Goal: Task Accomplishment & Management: Complete application form

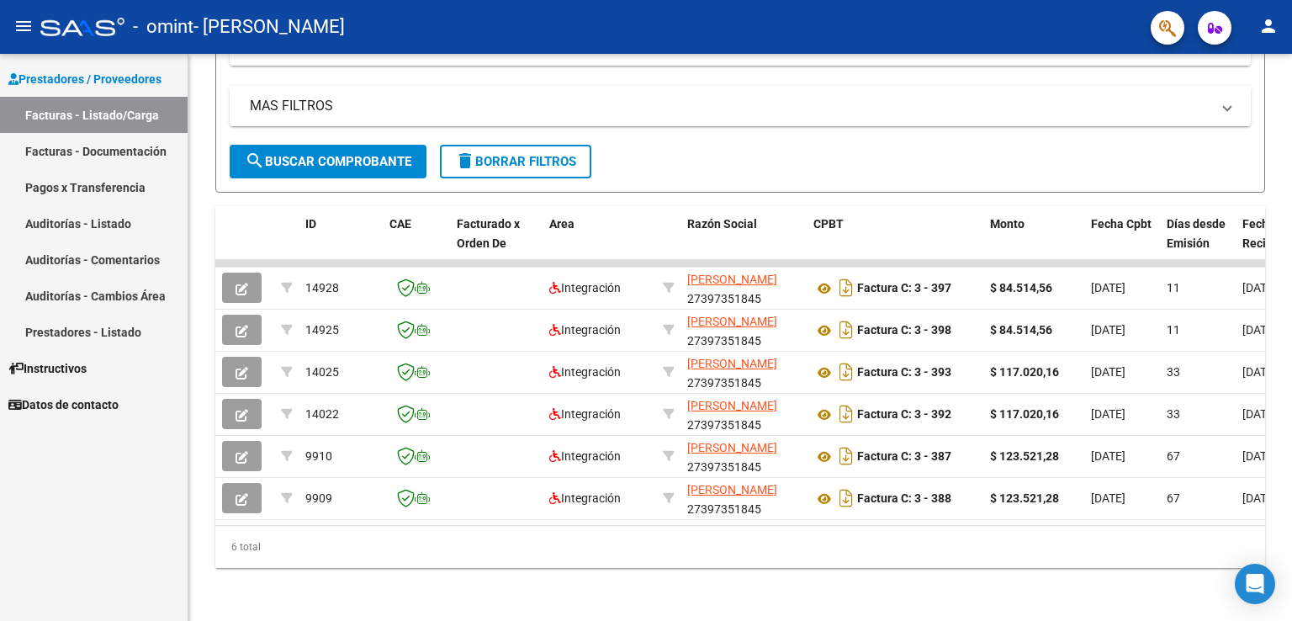
click at [1291, 386] on div at bounding box center [1289, 441] width 4 height 357
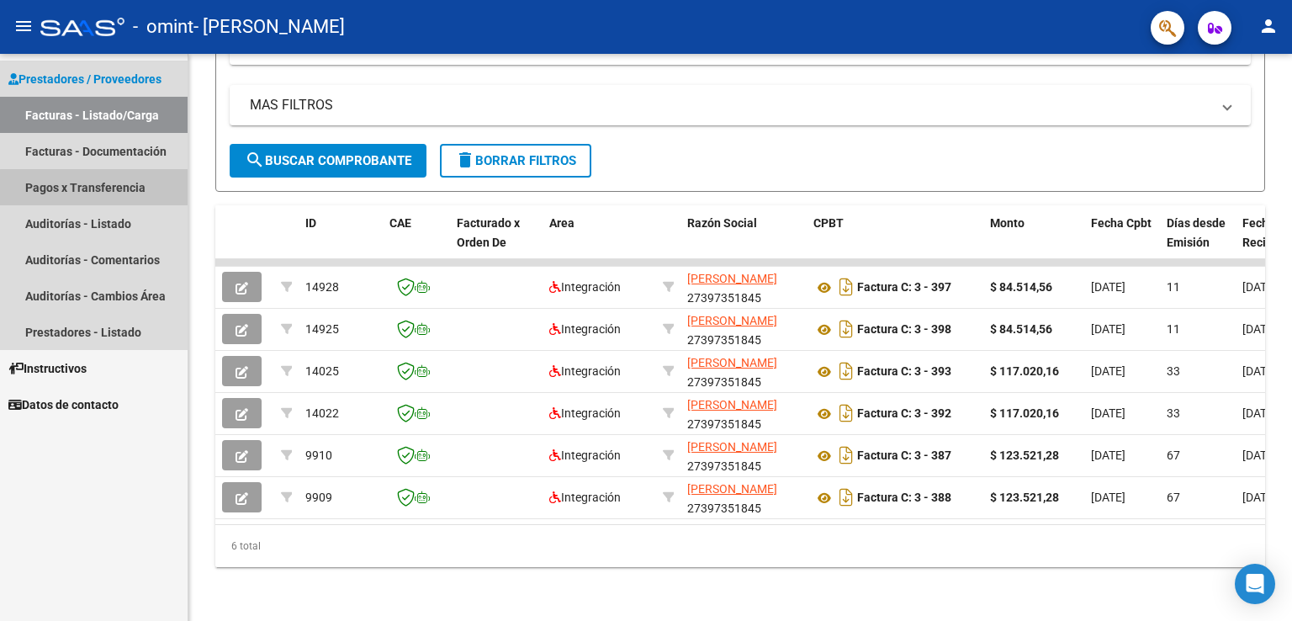
click at [105, 196] on link "Pagos x Transferencia" at bounding box center [94, 187] width 188 height 36
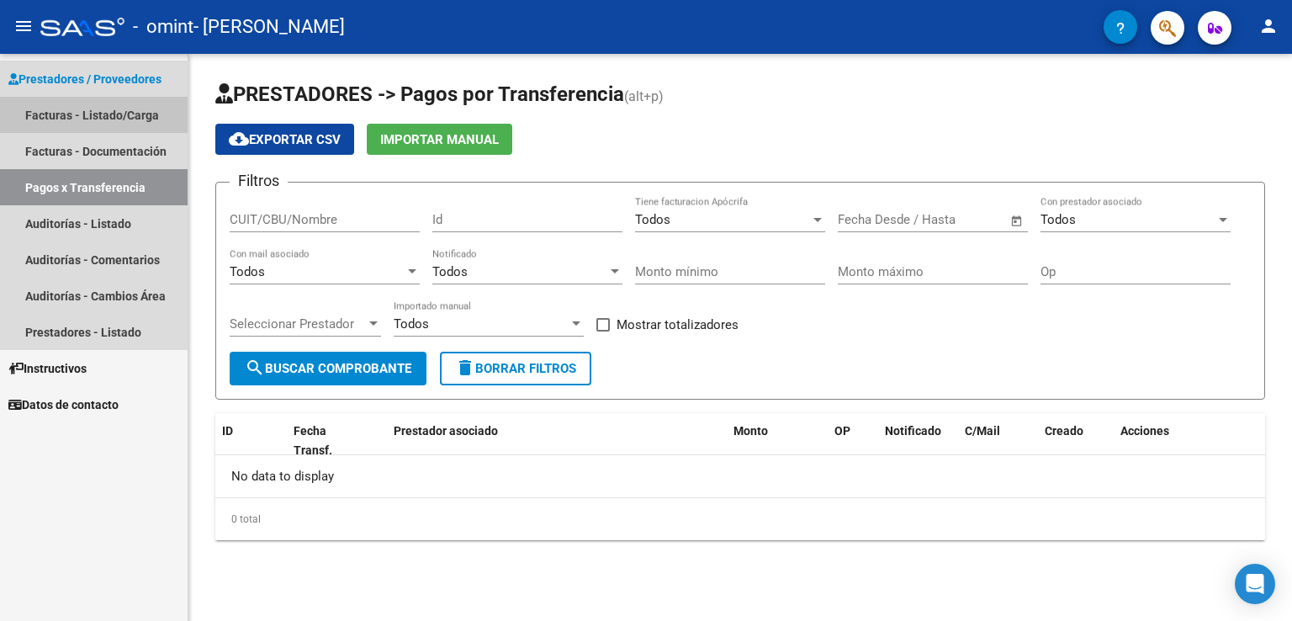
click at [104, 129] on link "Facturas - Listado/Carga" at bounding box center [94, 115] width 188 height 36
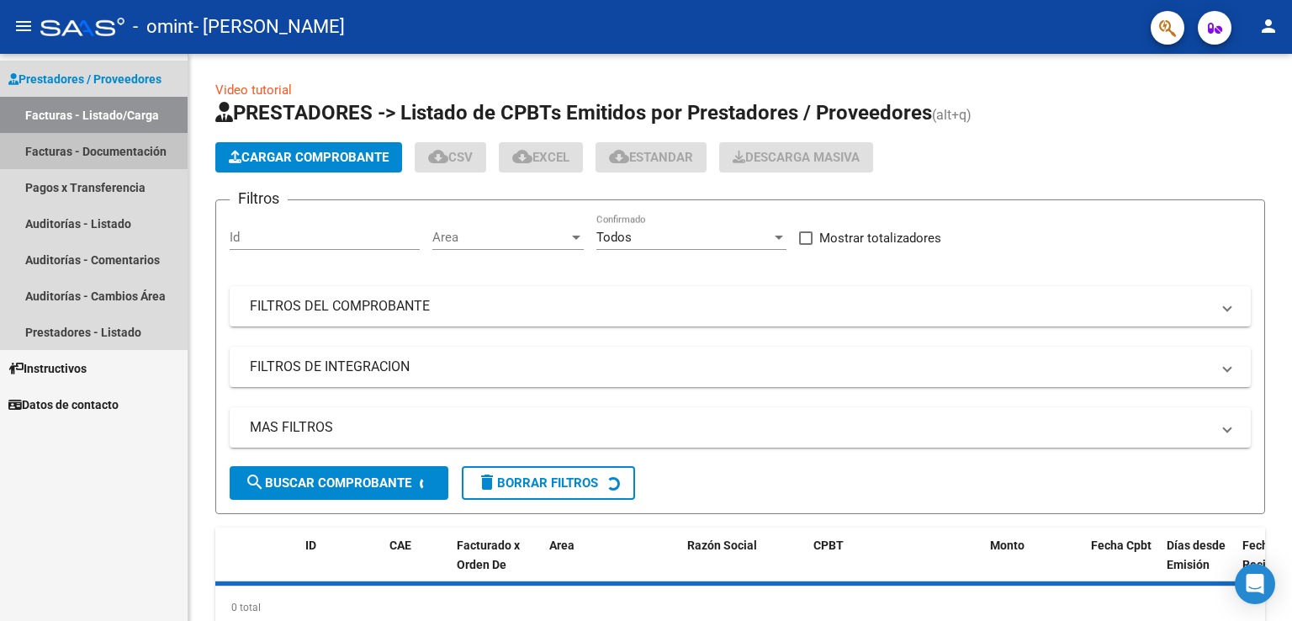
click at [105, 143] on link "Facturas - Documentación" at bounding box center [94, 151] width 188 height 36
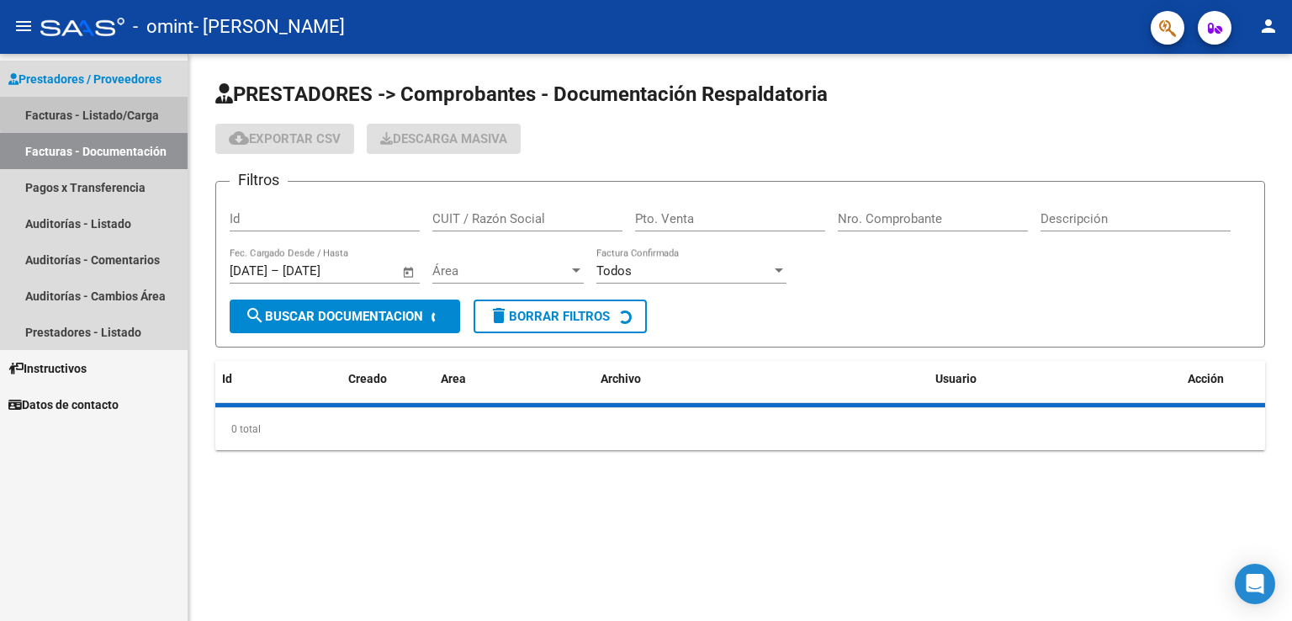
click at [105, 112] on link "Facturas - Listado/Carga" at bounding box center [94, 115] width 188 height 36
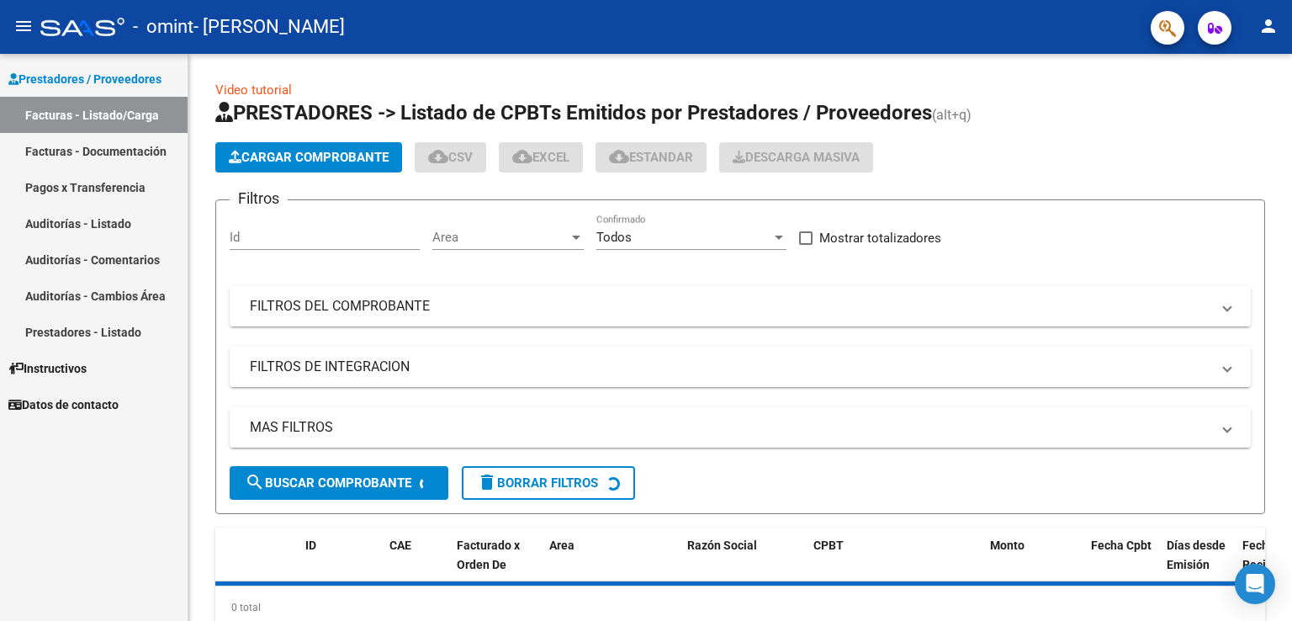
click at [105, 112] on link "Facturas - Listado/Carga" at bounding box center [94, 115] width 188 height 36
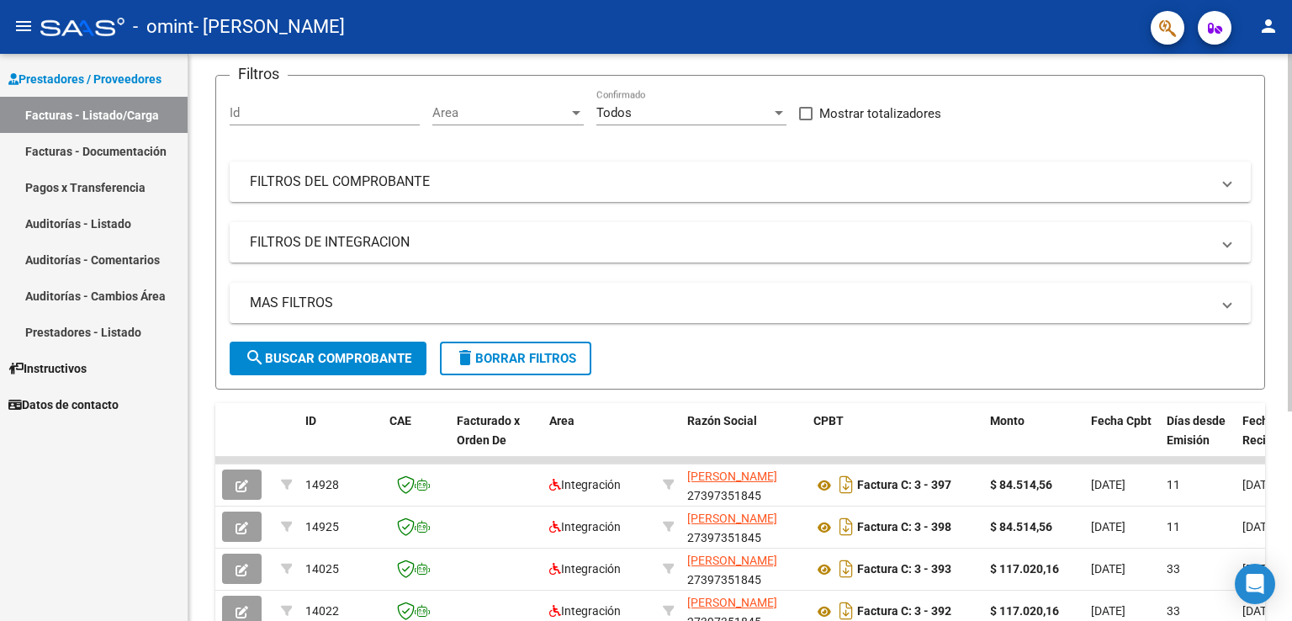
scroll to position [125, 0]
click at [1289, 409] on div at bounding box center [1289, 313] width 4 height 357
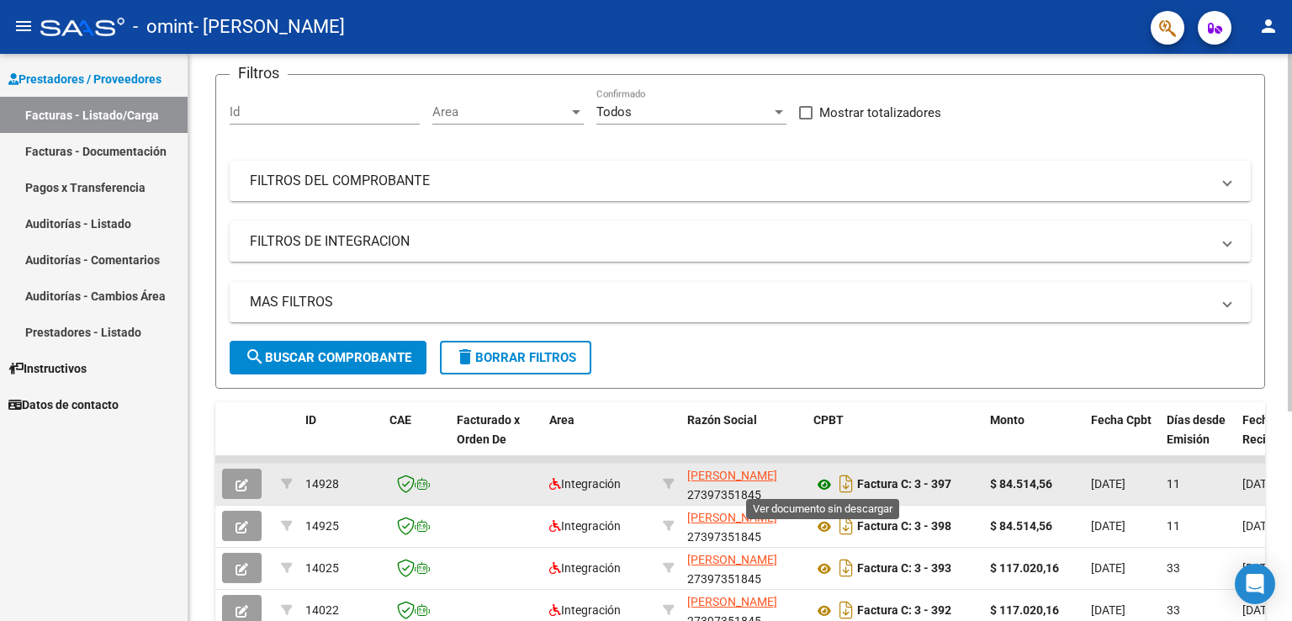
click at [827, 485] on icon at bounding box center [824, 484] width 22 height 20
click at [235, 482] on icon "button" at bounding box center [241, 484] width 13 height 13
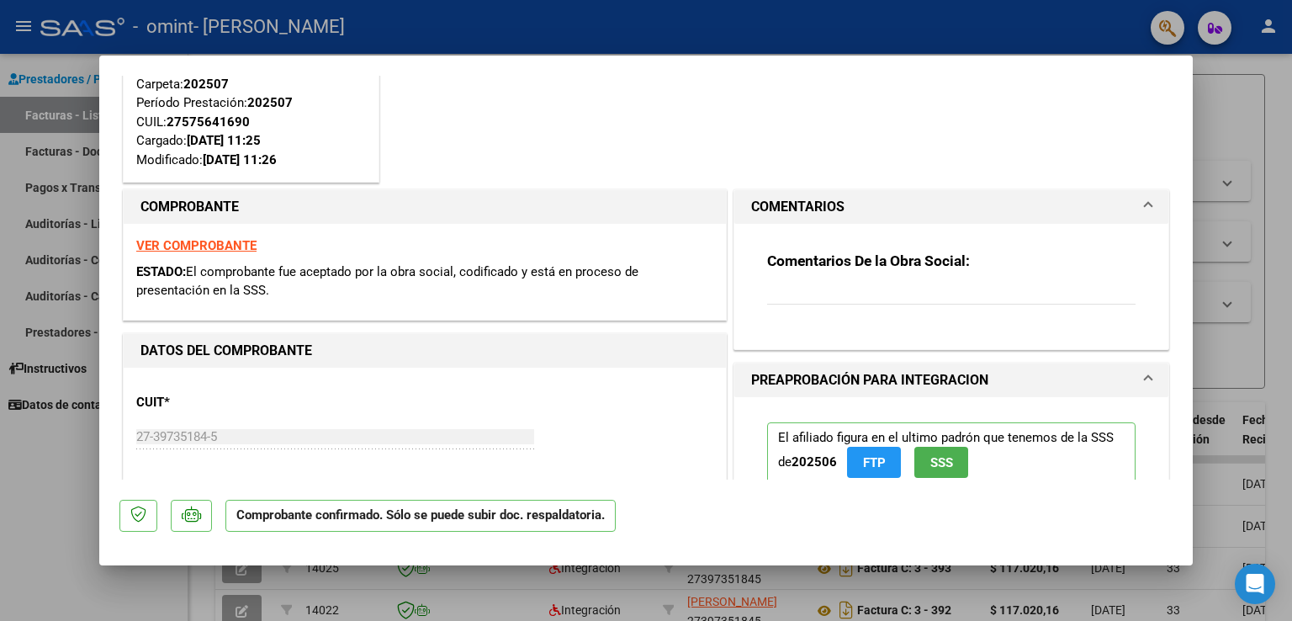
scroll to position [199, 0]
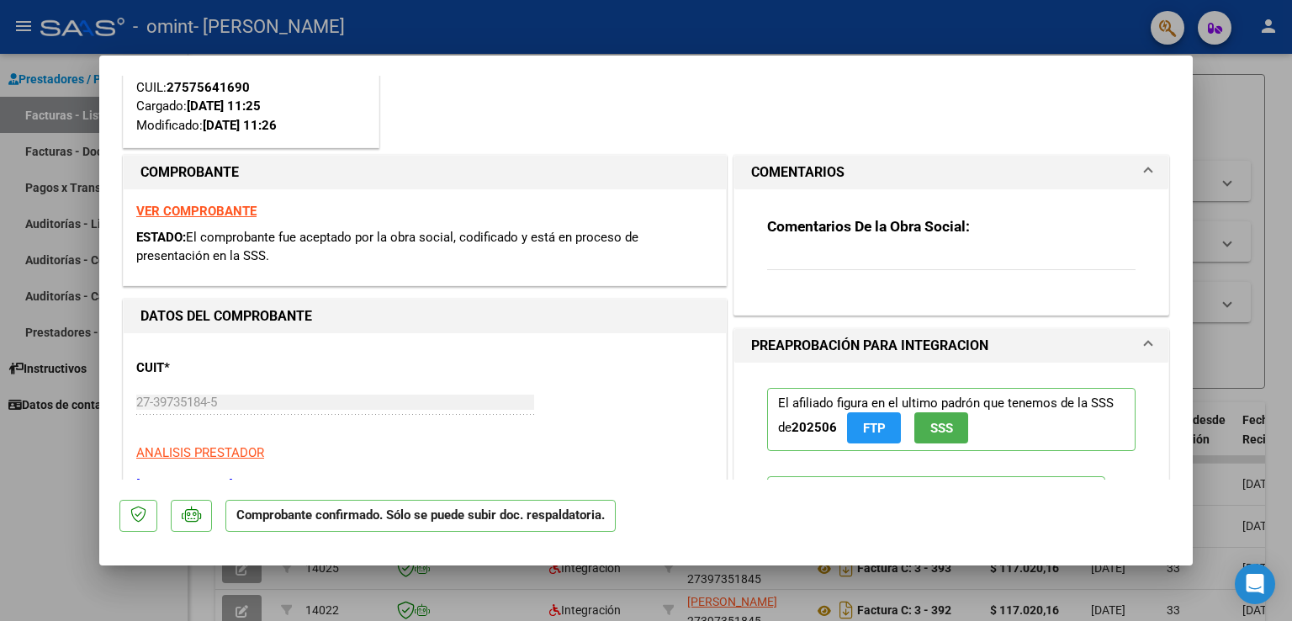
click at [1144, 172] on mat-expansion-panel-header "COMENTARIOS" at bounding box center [951, 173] width 434 height 34
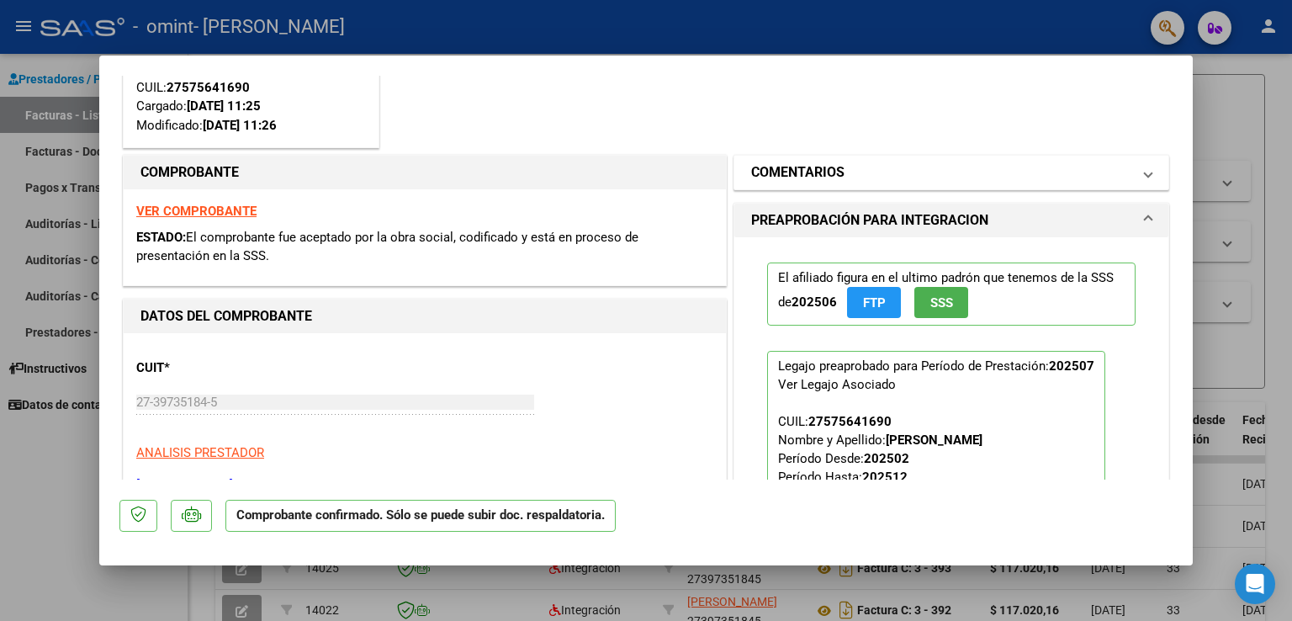
click at [1144, 172] on mat-expansion-panel-header "COMENTARIOS" at bounding box center [951, 173] width 434 height 34
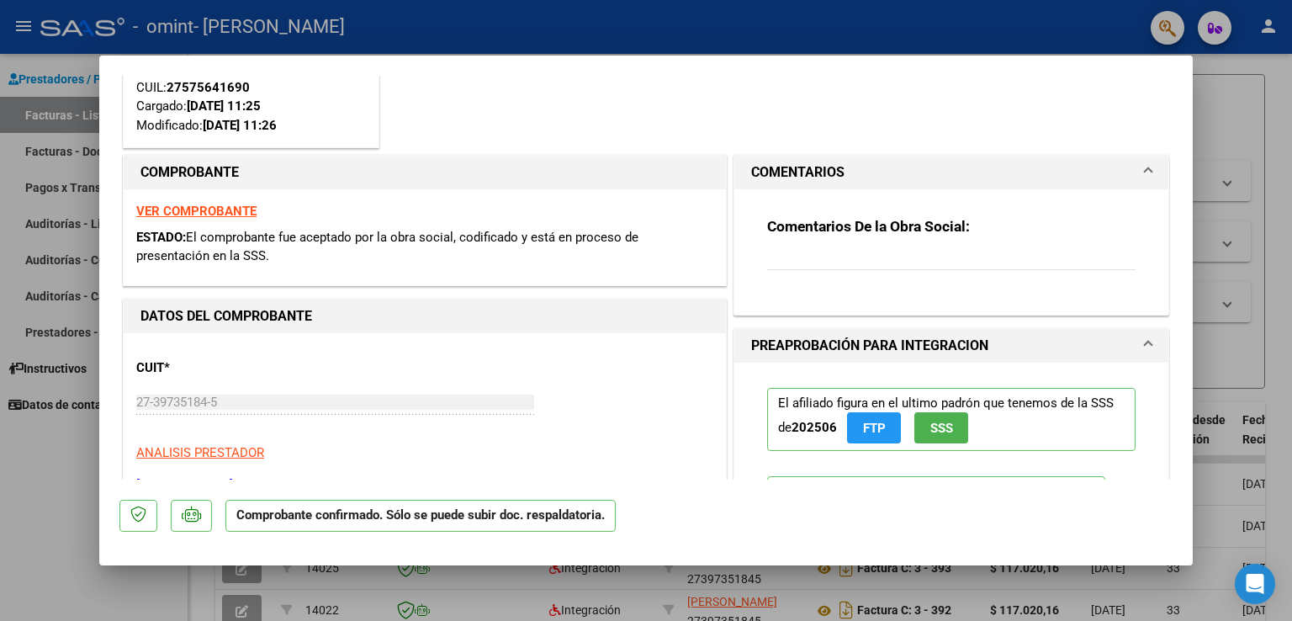
click at [1005, 244] on div "Comentarios De la Obra Social:" at bounding box center [951, 252] width 368 height 71
click at [924, 258] on div "Comentarios De la Obra Social:" at bounding box center [951, 252] width 368 height 71
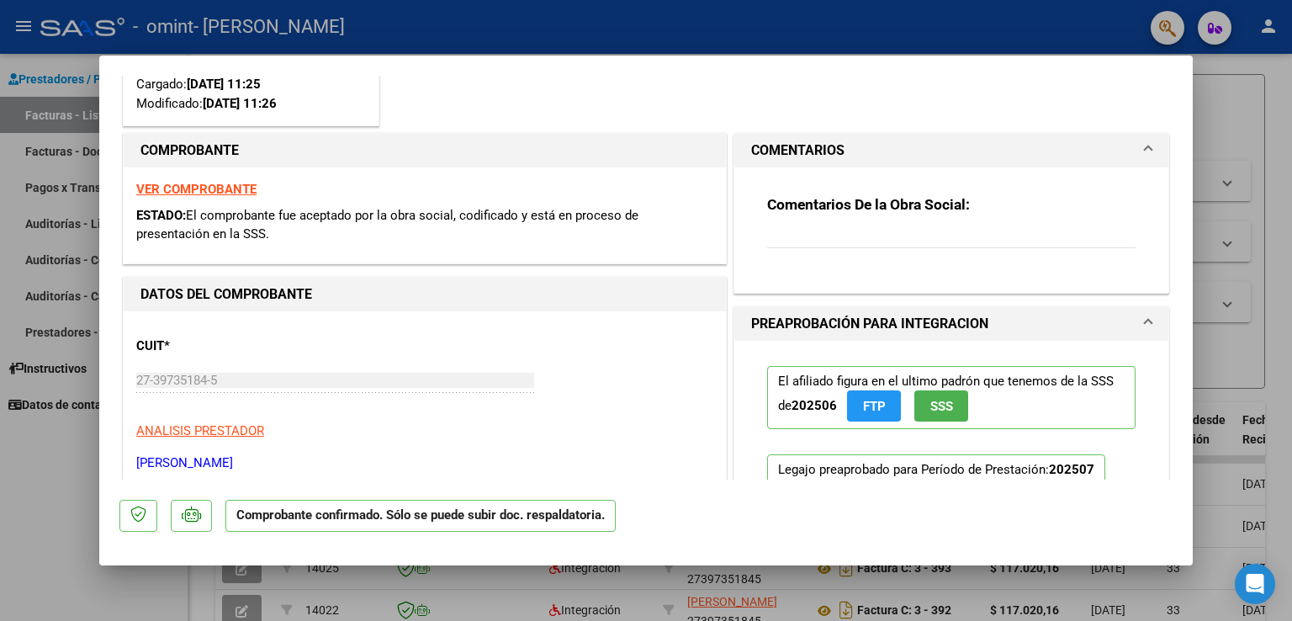
scroll to position [242, 0]
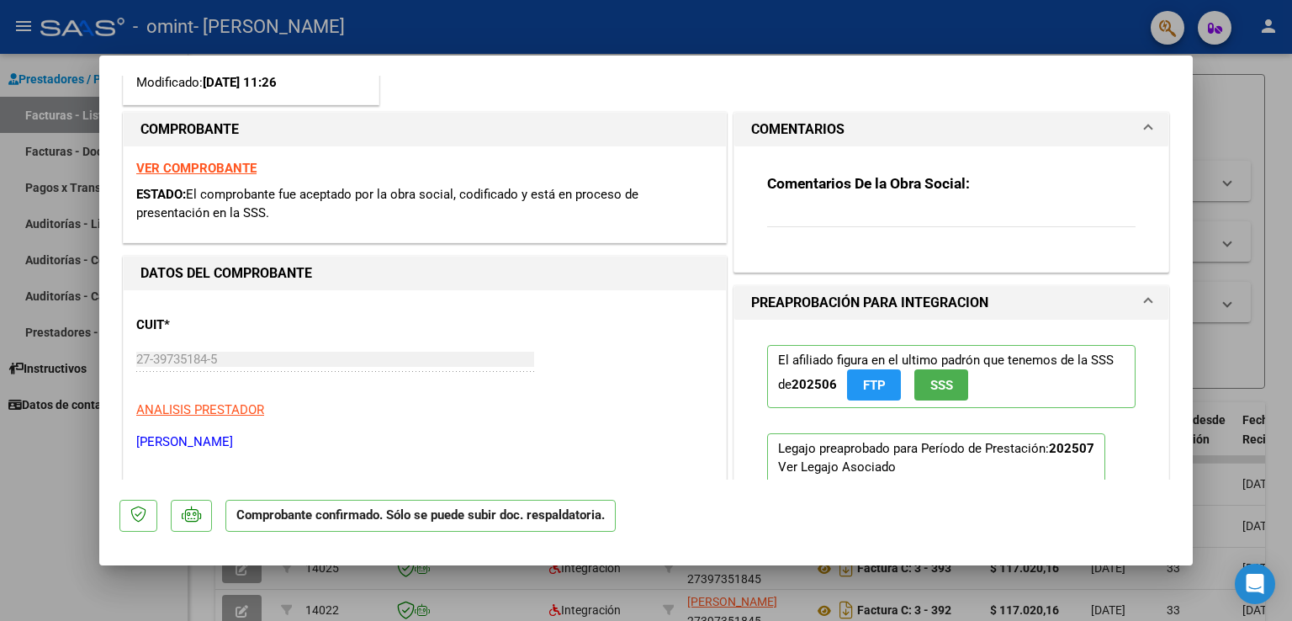
click at [1103, 214] on div "Comentarios De la Obra Social:" at bounding box center [951, 209] width 368 height 71
click at [1103, 217] on div "Comentarios De la Obra Social:" at bounding box center [951, 209] width 368 height 71
drag, startPoint x: 1172, startPoint y: 194, endPoint x: 237, endPoint y: 437, distance: 966.1
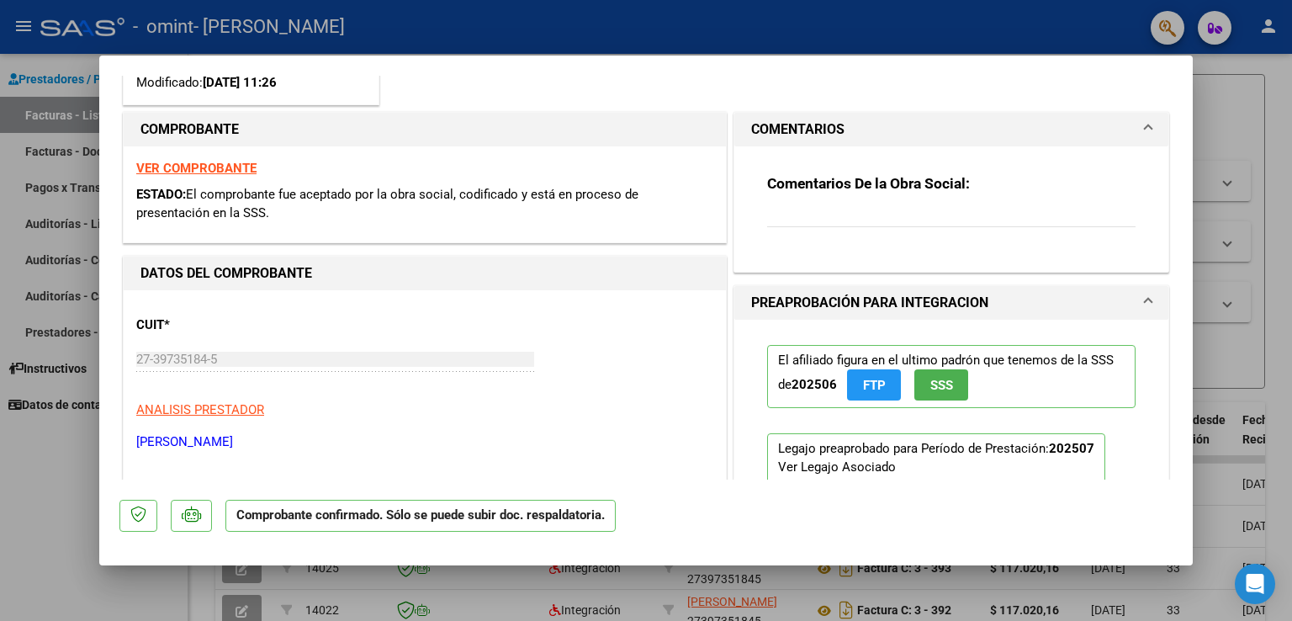
click at [600, 561] on mat-dialog-container "Cargada para enviar SSS Tipo de Archivo: DS Importe Solicitado: $ 84.514,56 Prá…" at bounding box center [645, 310] width 1093 height 510
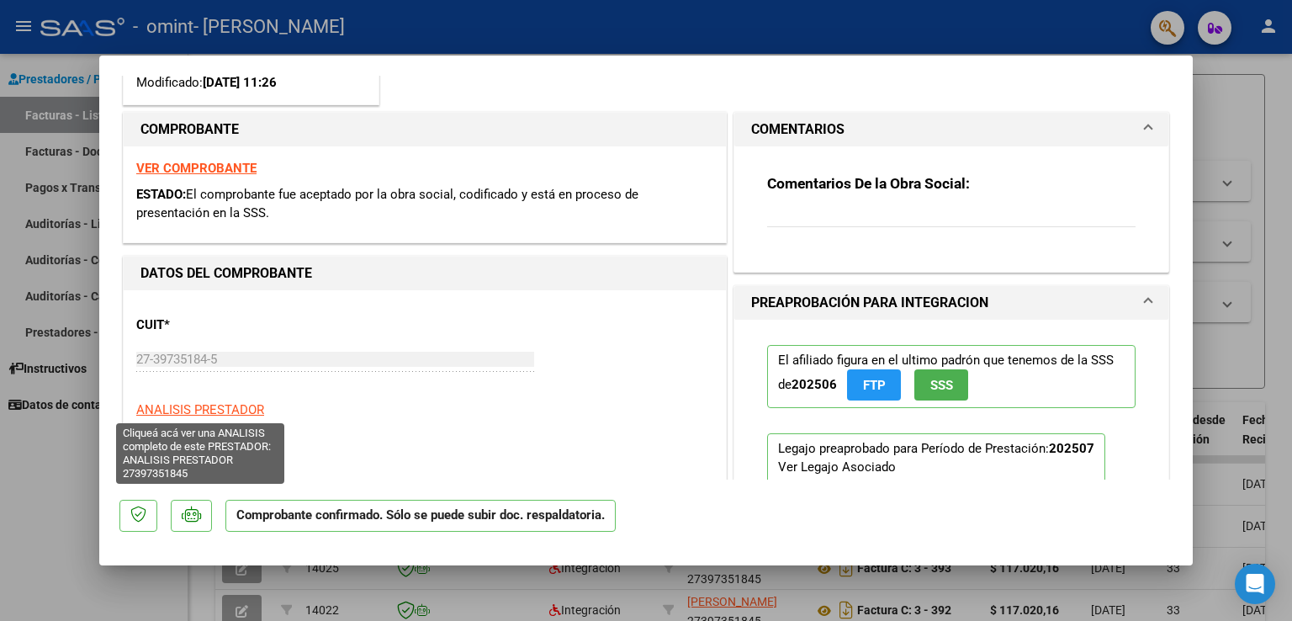
click at [239, 404] on span "ANALISIS PRESTADOR" at bounding box center [200, 409] width 128 height 15
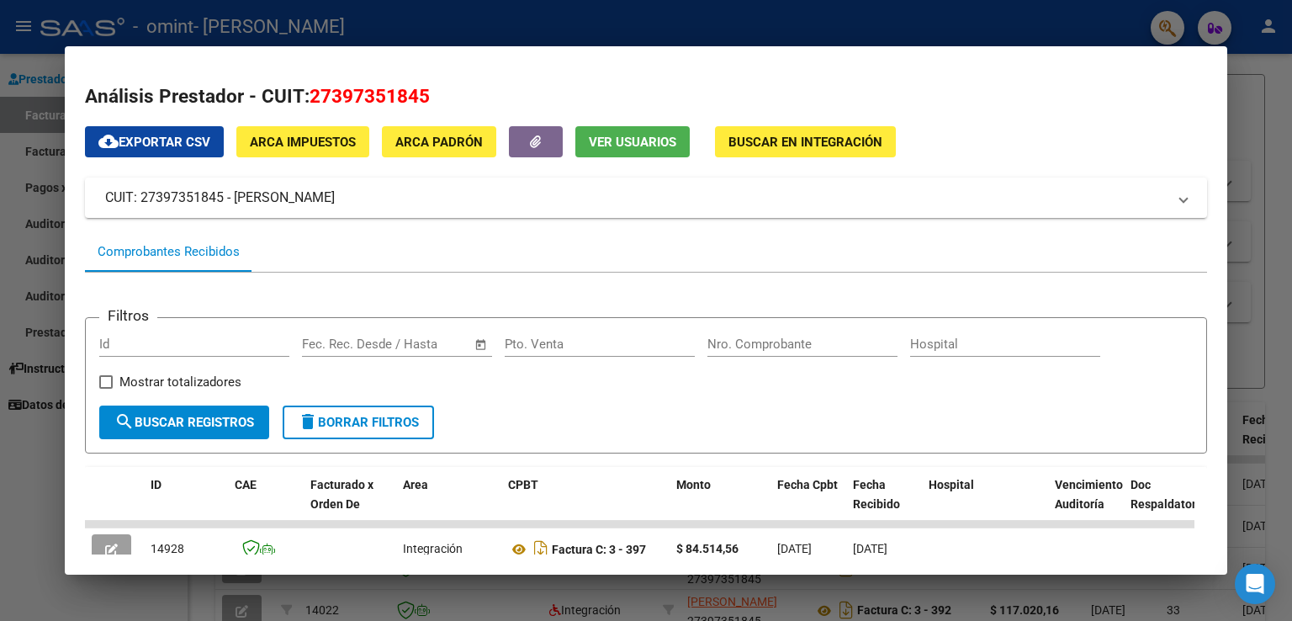
scroll to position [0, 0]
click at [1208, 317] on mat-dialog-content "Análisis Prestador - CUIT: 27397351845 cloud_download Exportar CSV ARCA Impuest…" at bounding box center [646, 309] width 1162 height 487
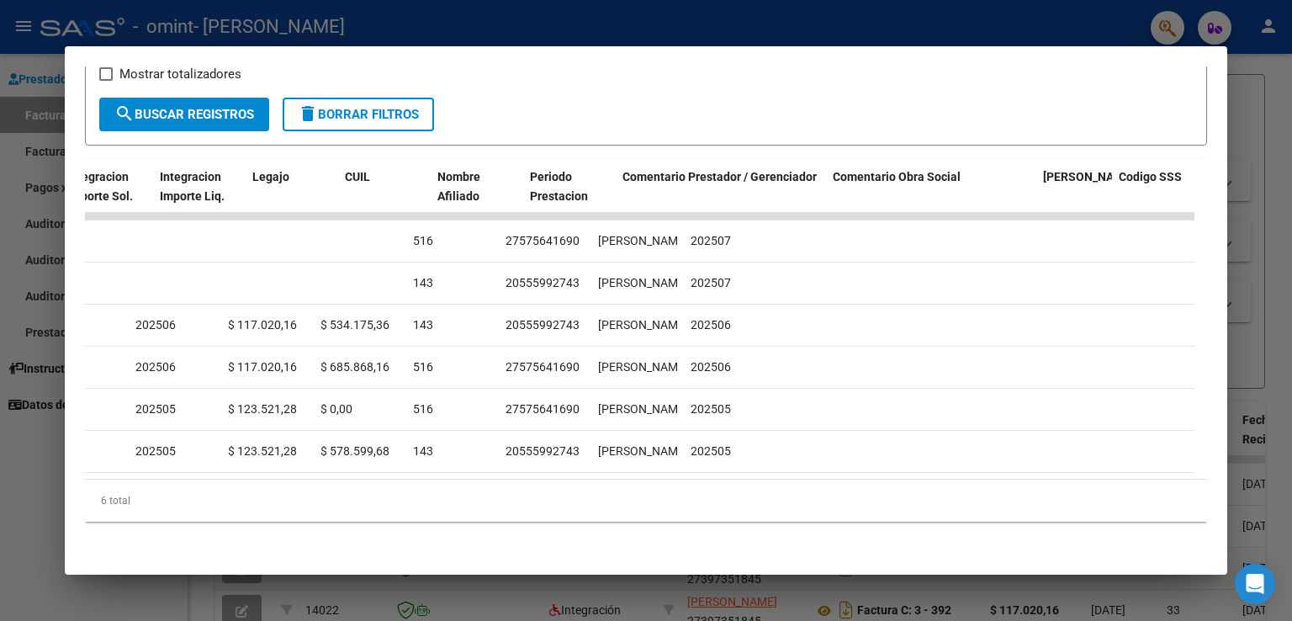
scroll to position [0, 2523]
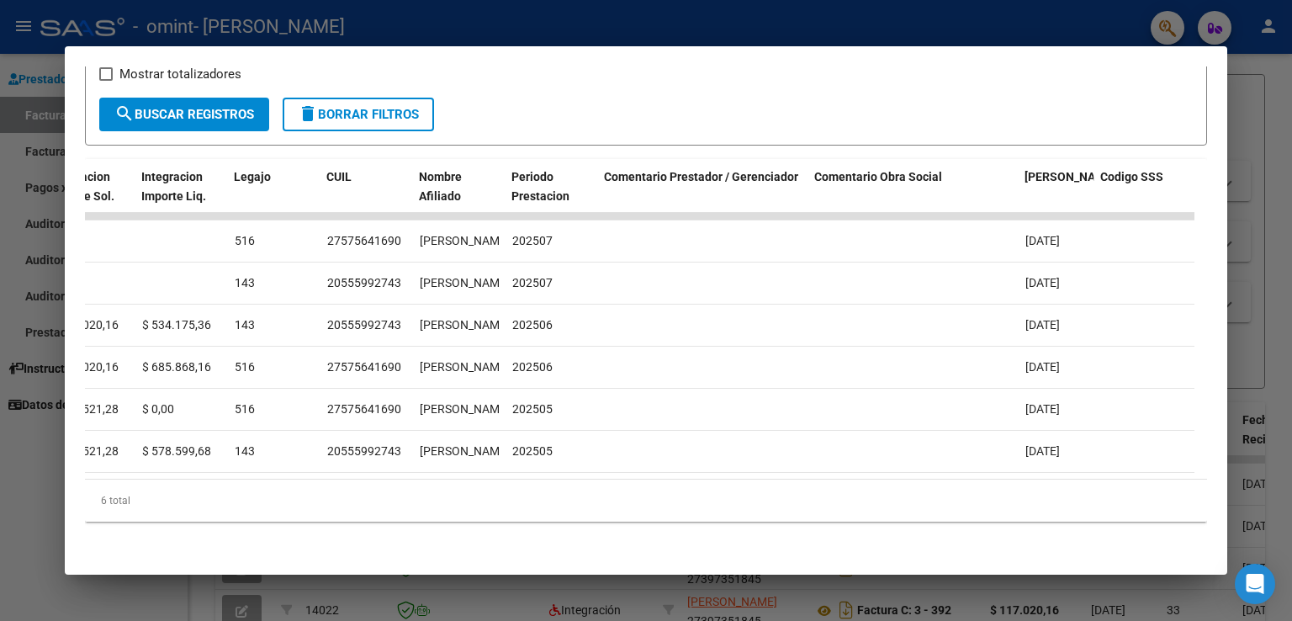
click at [1288, 190] on div at bounding box center [646, 310] width 1292 height 621
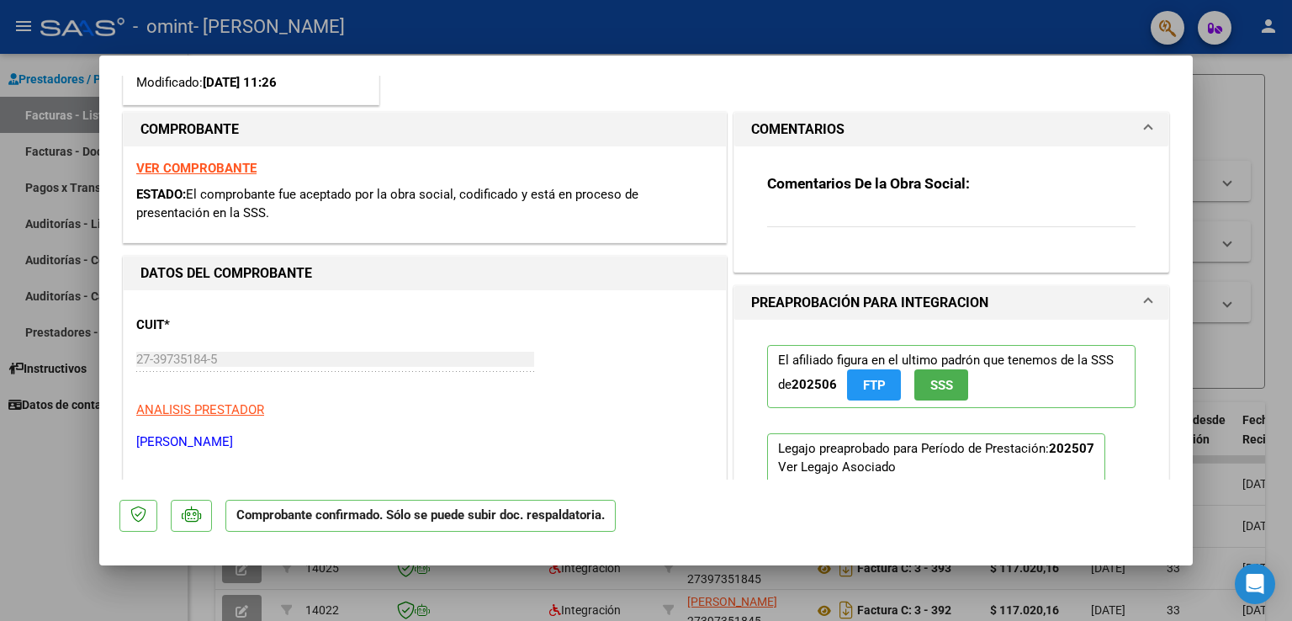
click at [1288, 190] on div at bounding box center [646, 310] width 1292 height 621
type input "$ 0,00"
